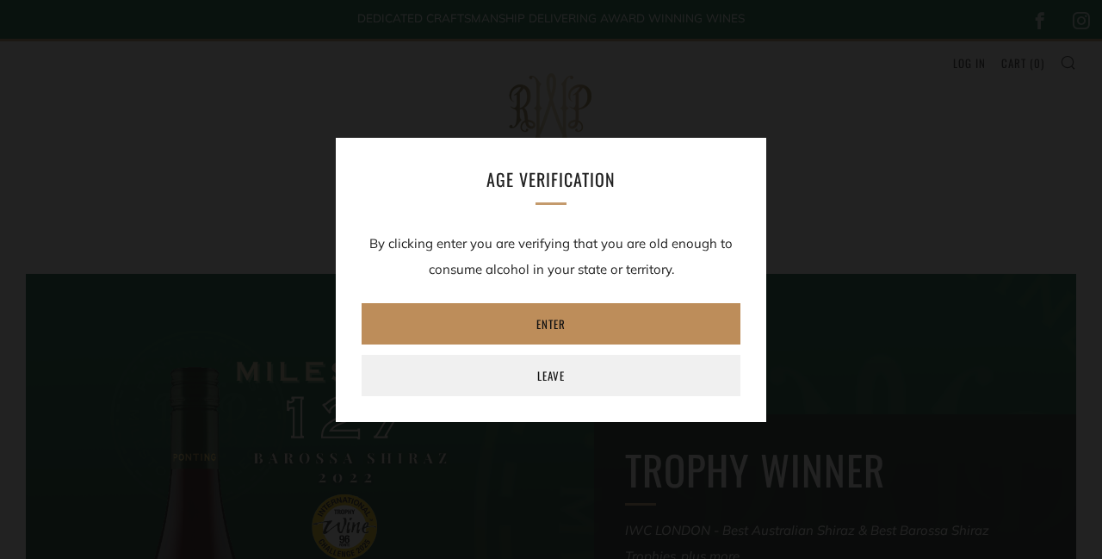
click at [629, 320] on link "Enter" at bounding box center [551, 323] width 379 height 41
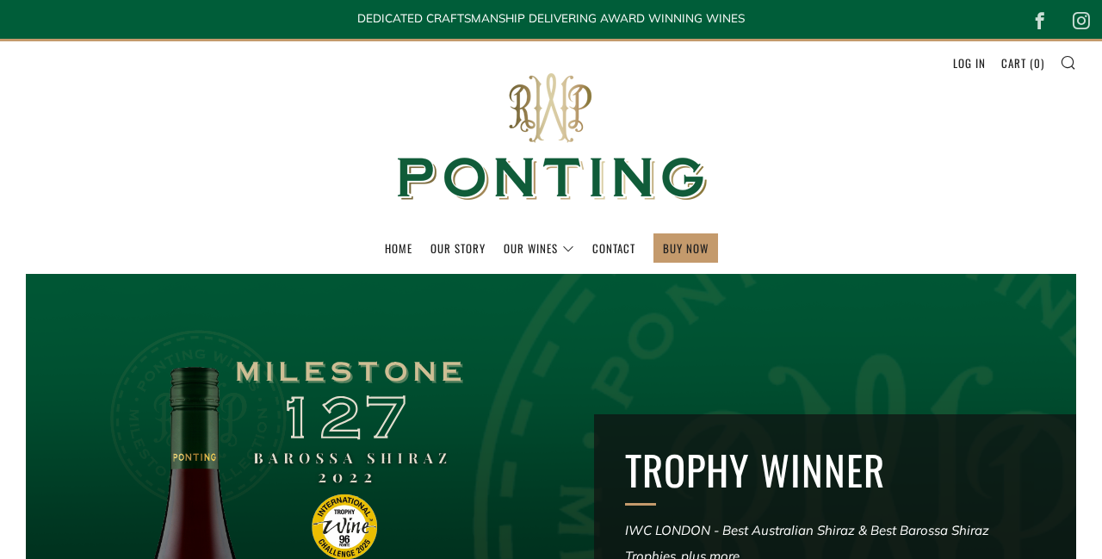
click at [700, 245] on link "BUY NOW" at bounding box center [686, 248] width 46 height 28
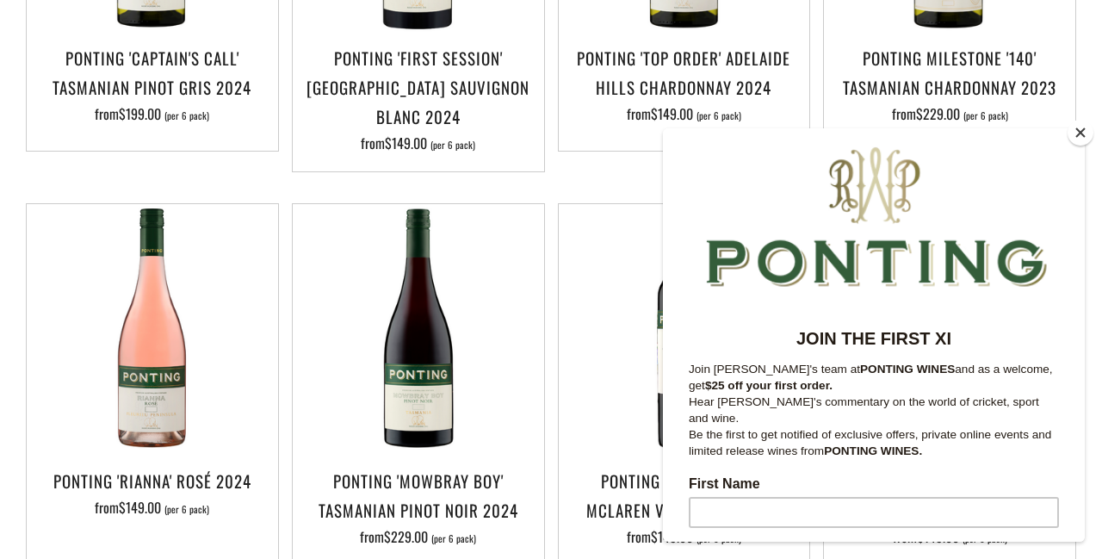
scroll to position [645, 0]
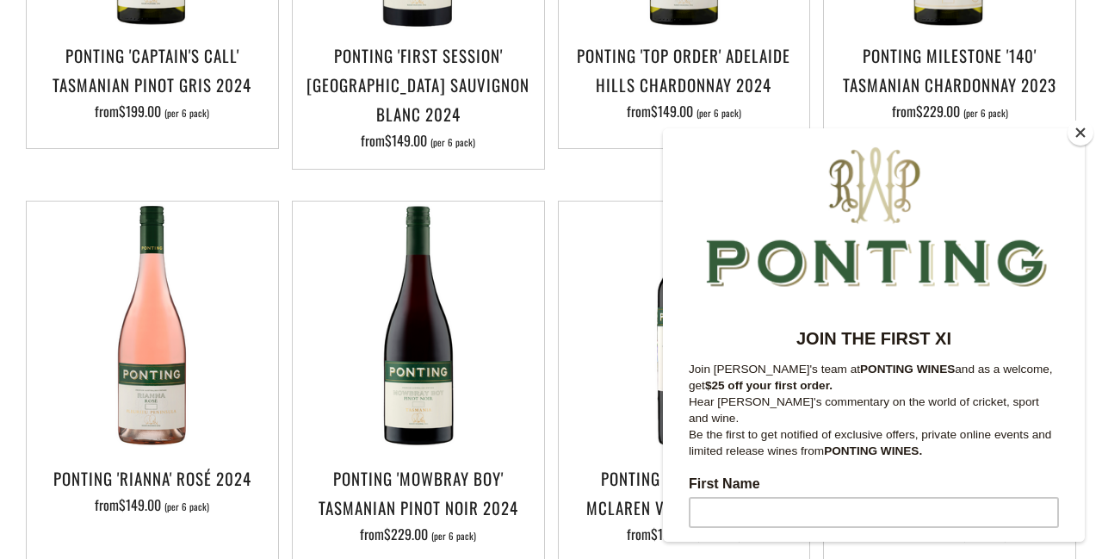
click at [1059, 131] on div at bounding box center [874, 214] width 422 height 172
click at [1078, 146] on button "Close" at bounding box center [1081, 133] width 26 height 26
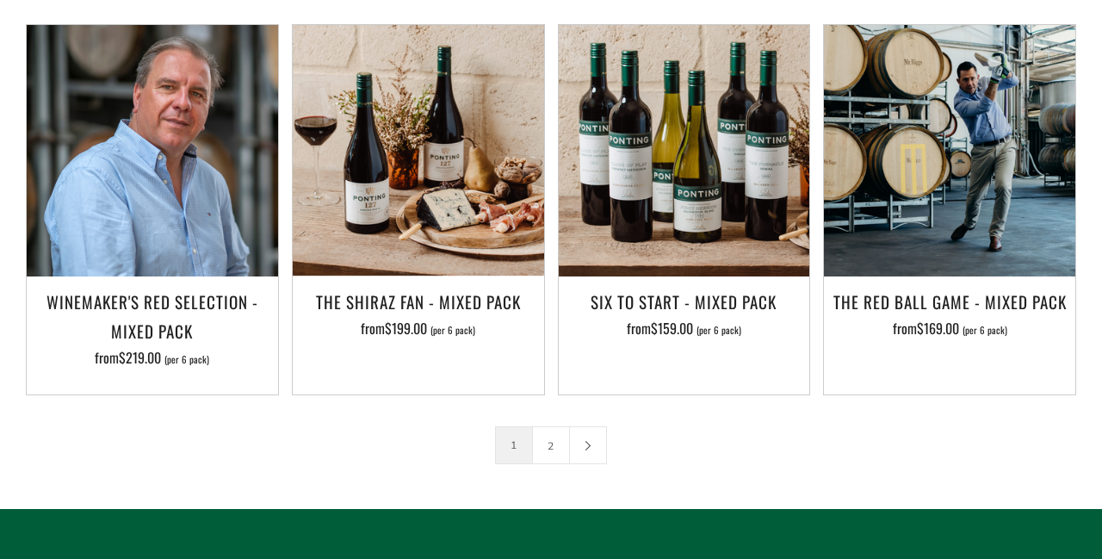
scroll to position [2533, 0]
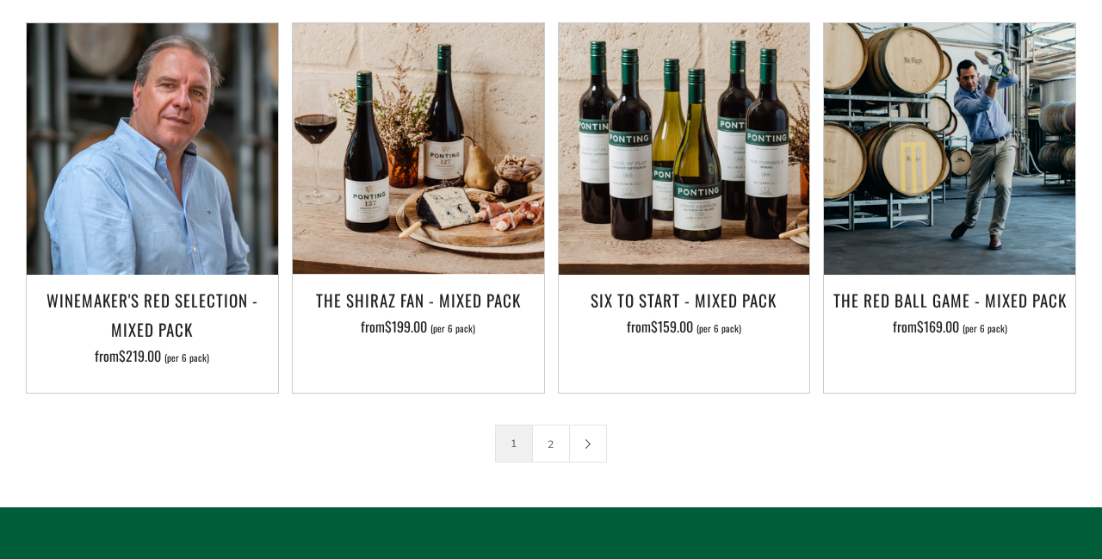
click at [703, 285] on h3 "Six To Start - Mixed Pack" at bounding box center [685, 299] width 234 height 29
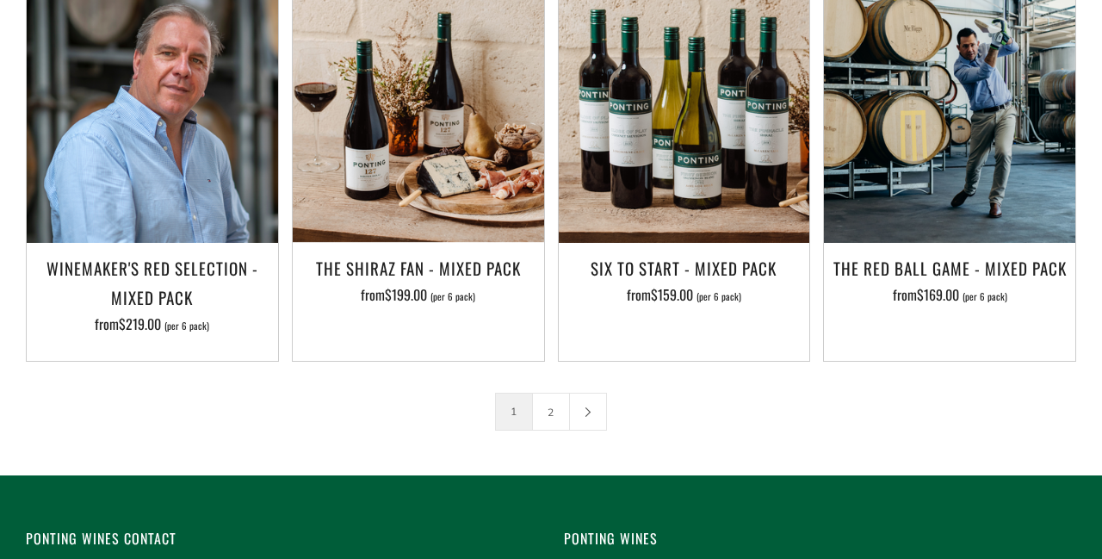
scroll to position [2602, 0]
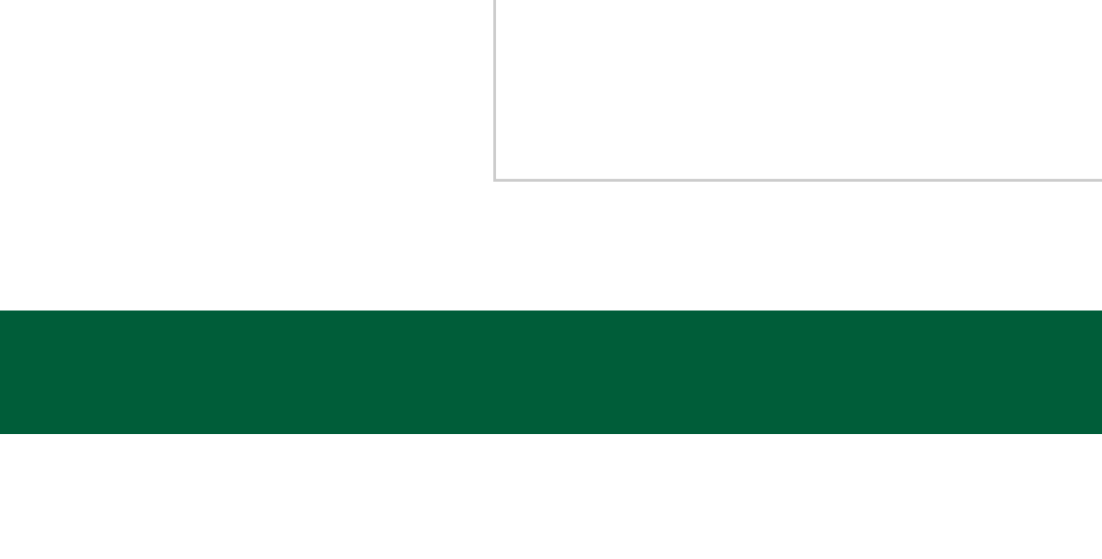
scroll to position [1395, 0]
